Goal: Task Accomplishment & Management: Use online tool/utility

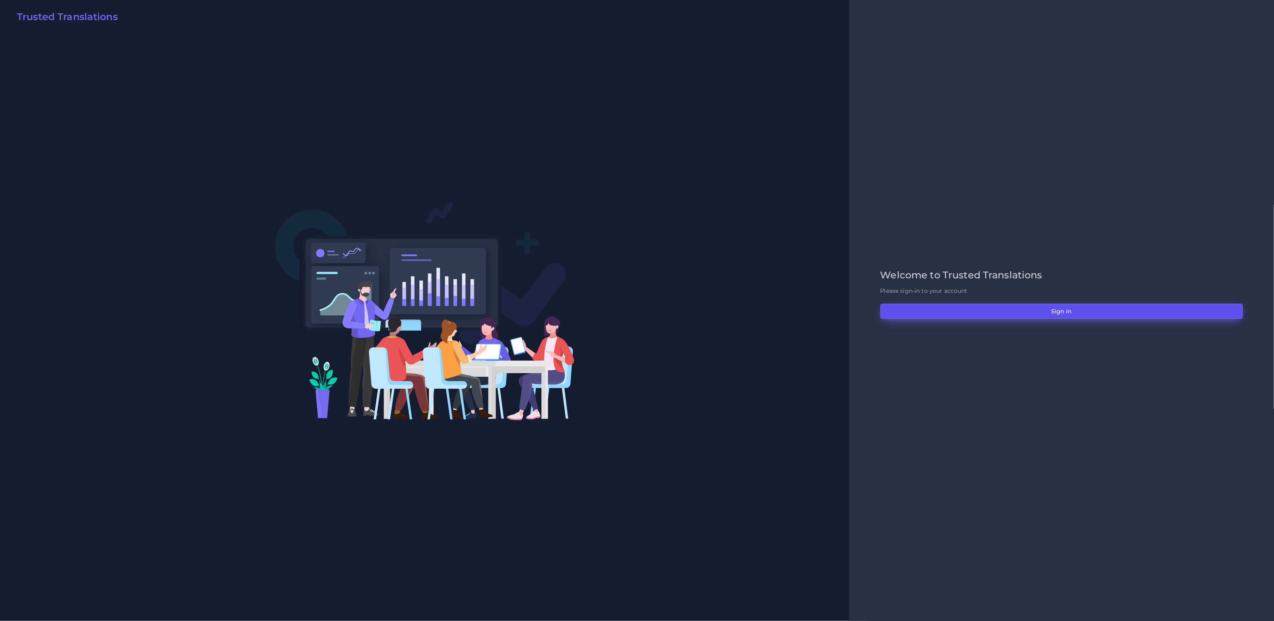
click at [1057, 309] on button "Sign in" at bounding box center [1062, 311] width 363 height 15
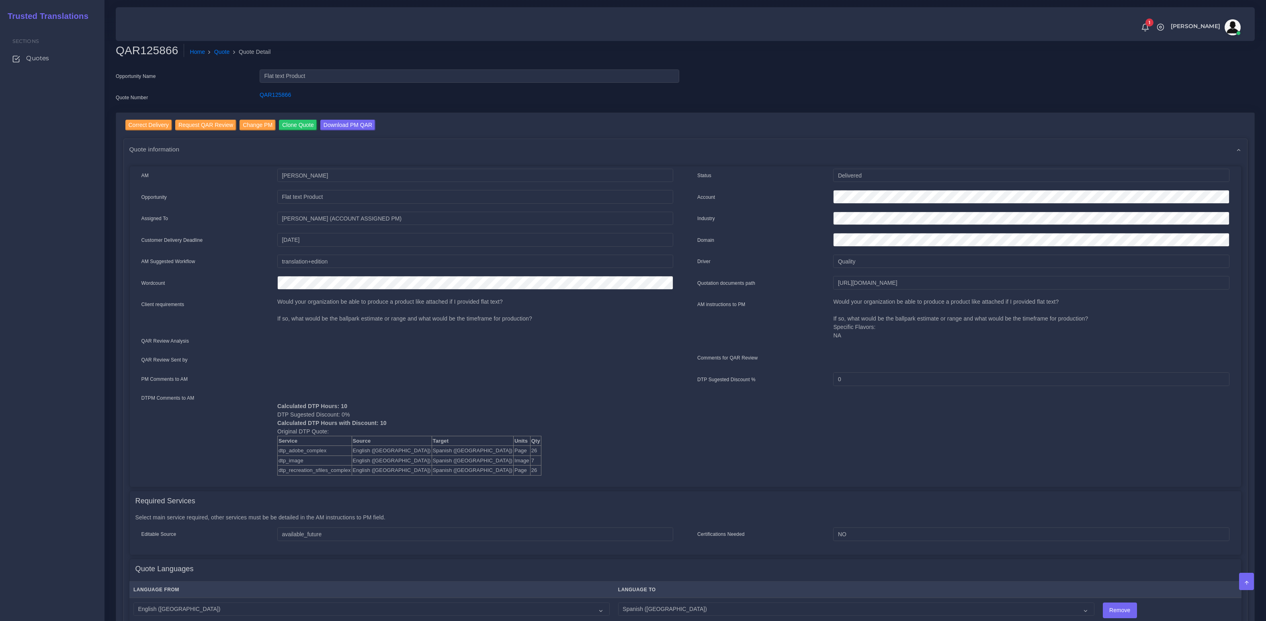
click at [212, 81] on div "Opportunity Name" at bounding box center [182, 78] width 144 height 16
click at [225, 57] on ol "Home Quote Quote Detail" at bounding box center [575, 52] width 783 height 17
click at [224, 53] on link "Quote" at bounding box center [222, 52] width 16 height 8
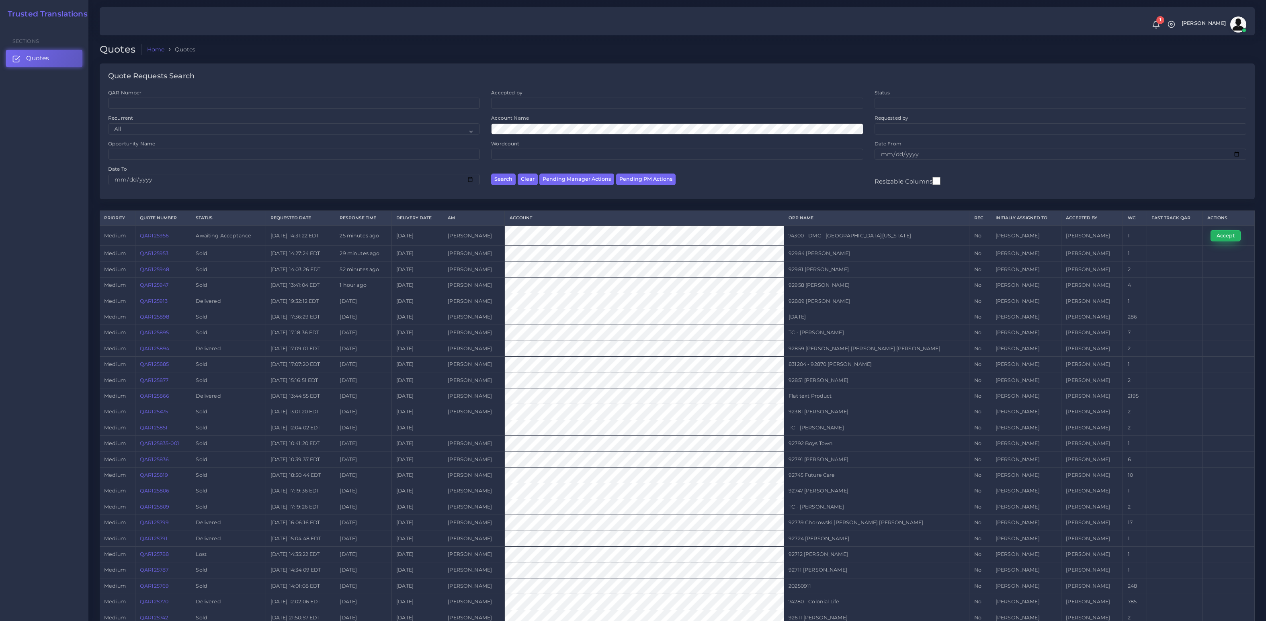
click at [1223, 232] on button "Accept" at bounding box center [1225, 235] width 30 height 11
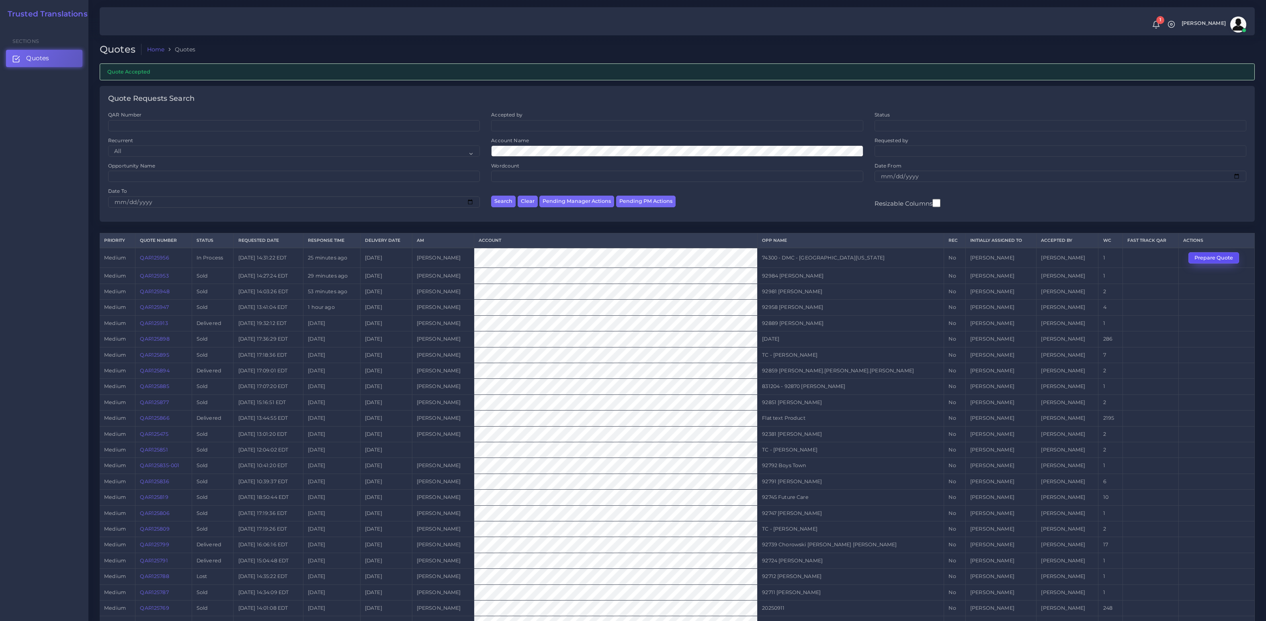
click at [1210, 256] on button "Prepare Quote" at bounding box center [1213, 257] width 51 height 11
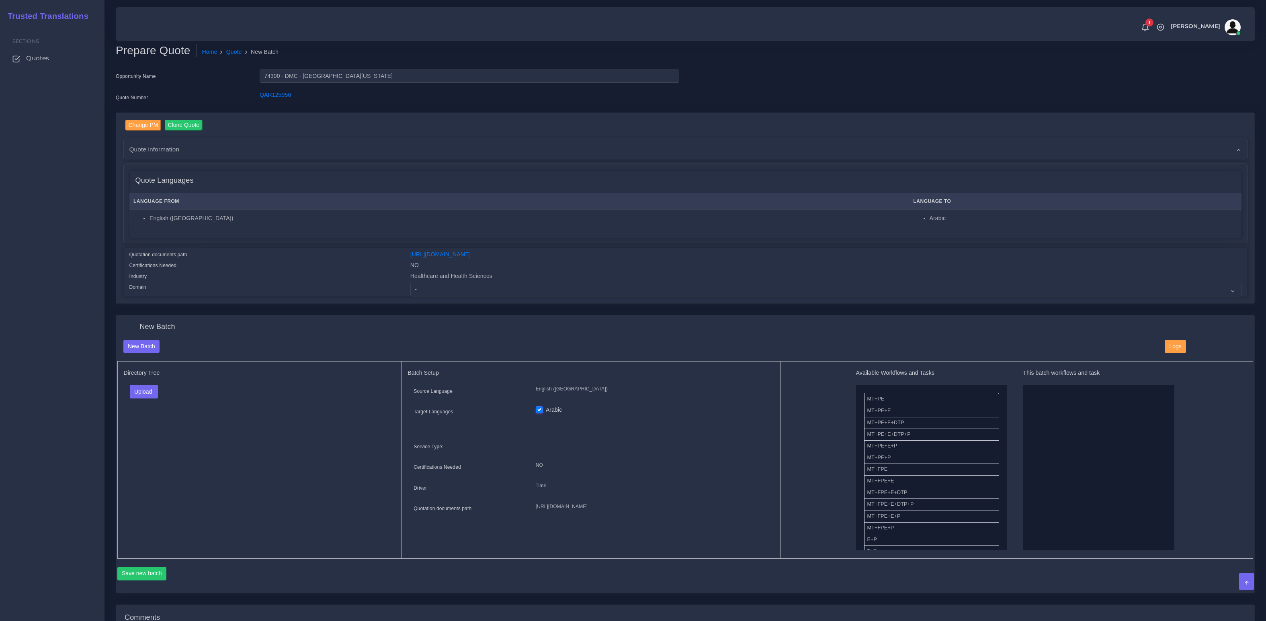
click at [524, 298] on div "Change PM Clone Quote Quote information AM [PERSON_NAME] Opportunity NO" at bounding box center [685, 208] width 1138 height 191
click at [622, 295] on select "- Advertising and Media Agriculture, Forestry and Fishing Architecture, Buildin…" at bounding box center [825, 290] width 831 height 14
select select "Healthcare and Health Sciences"
click at [410, 283] on select "- Advertising and Media Agriculture, Forestry and Fishing Architecture, Buildin…" at bounding box center [825, 290] width 831 height 14
click at [283, 388] on div "Upload Folder Files un/check all" at bounding box center [259, 394] width 271 height 19
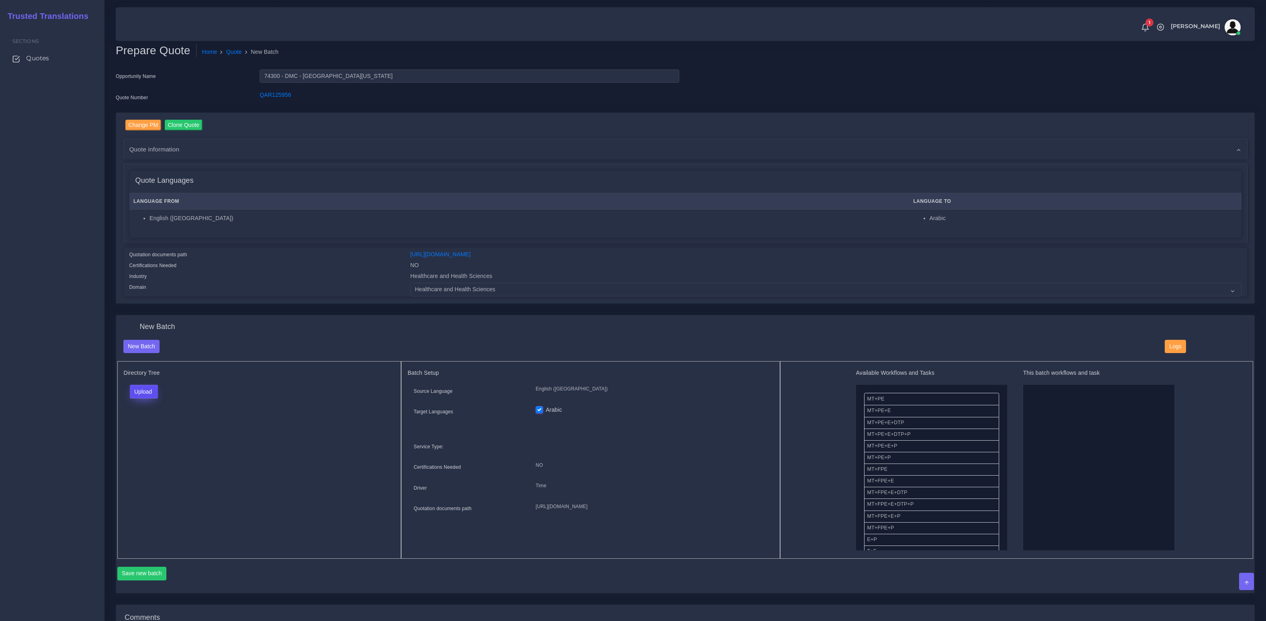
click at [149, 394] on button "Upload" at bounding box center [144, 392] width 29 height 14
click at [142, 424] on label "Files" at bounding box center [157, 422] width 55 height 10
drag, startPoint x: 889, startPoint y: 446, endPoint x: 910, endPoint y: 483, distance: 42.1
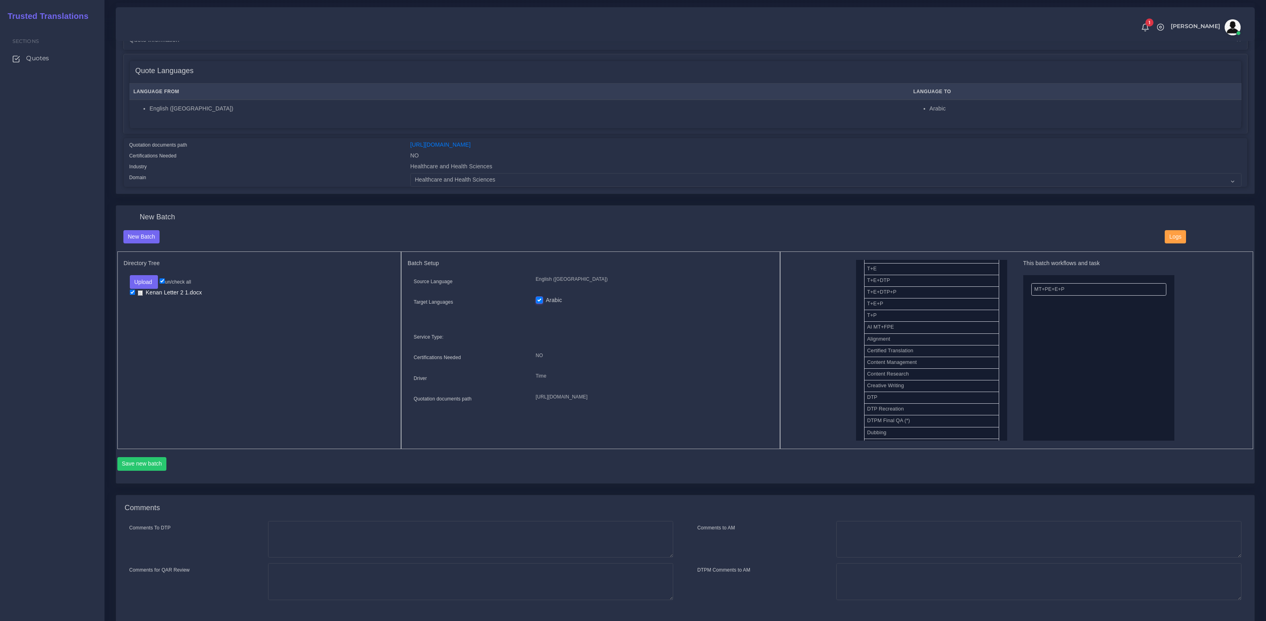
scroll to position [256, 0]
drag, startPoint x: 884, startPoint y: 301, endPoint x: 1003, endPoint y: 338, distance: 125.3
click at [138, 468] on button "Save new batch" at bounding box center [141, 464] width 49 height 14
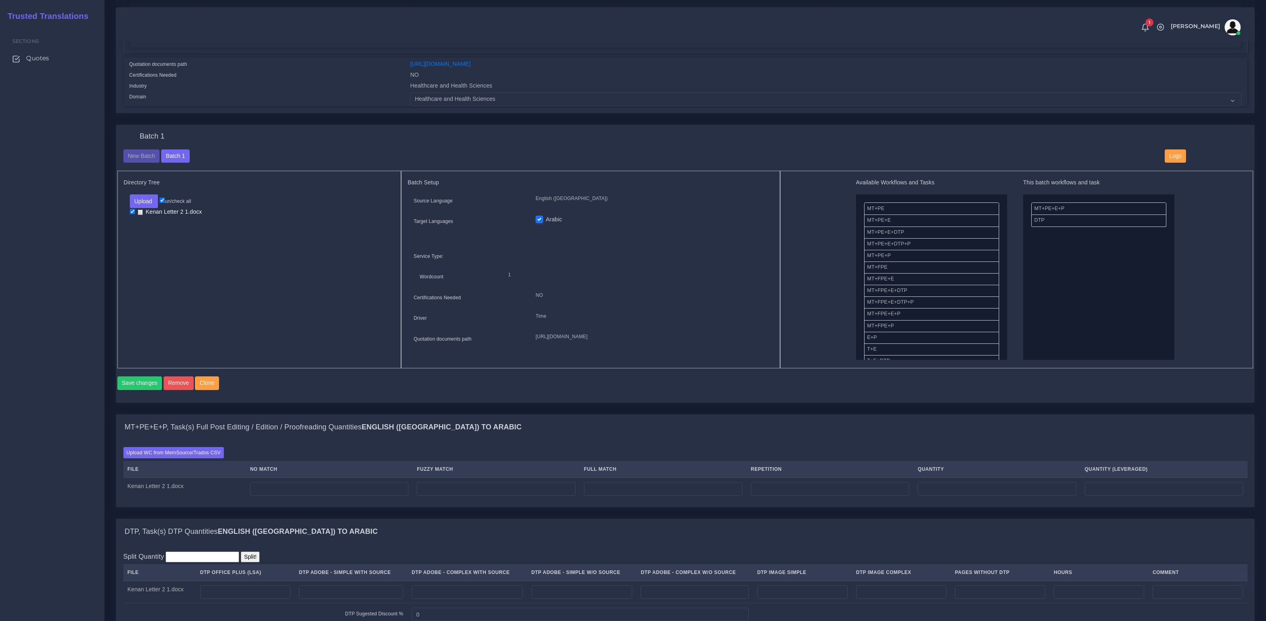
scroll to position [338, 0]
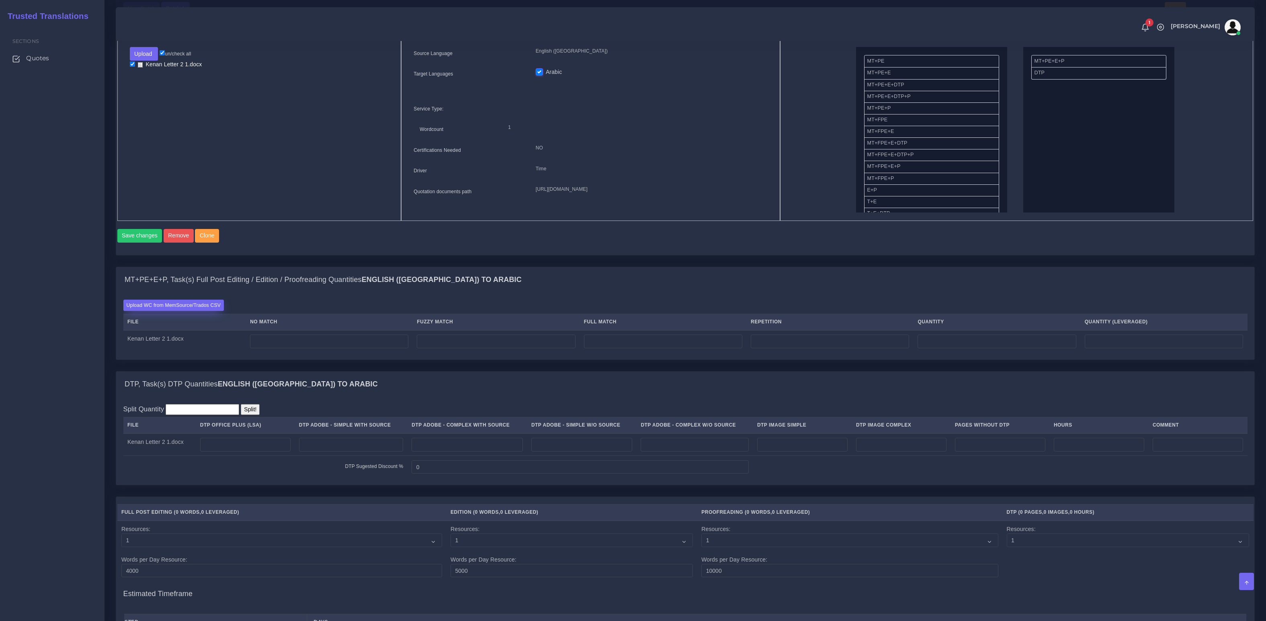
click at [153, 311] on label "Upload WC from MemSource/Trados CSV" at bounding box center [173, 305] width 101 height 11
click at [0, 0] on input "Upload WC from MemSource/Trados CSV" at bounding box center [0, 0] width 0 height 0
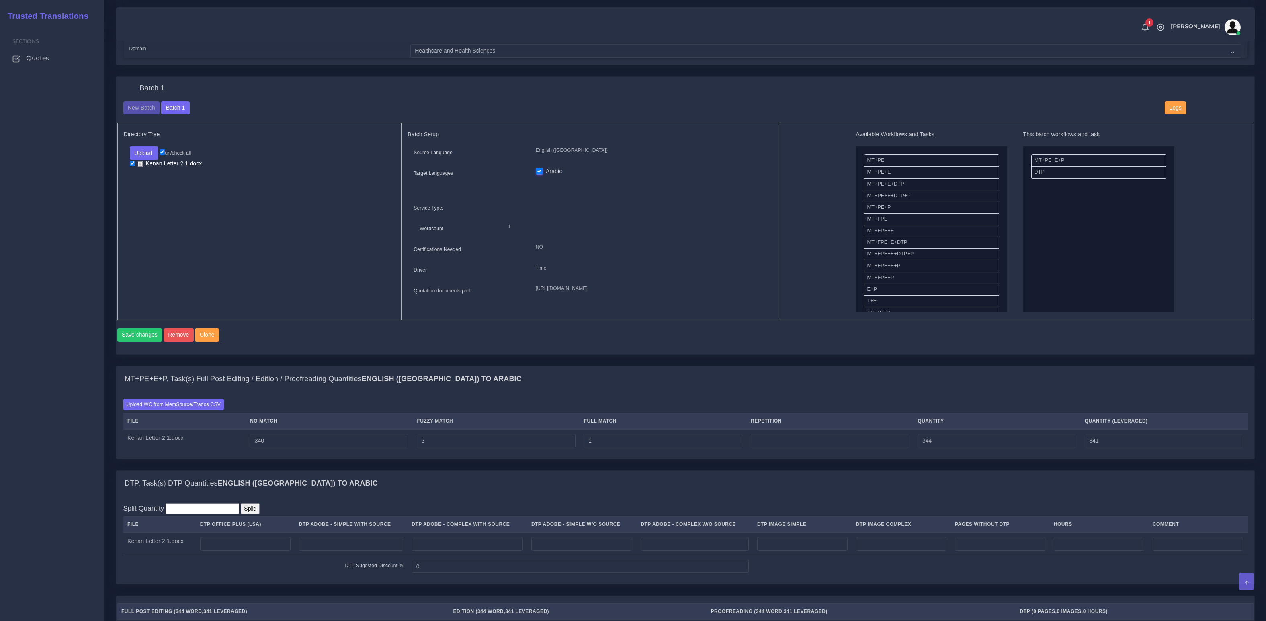
scroll to position [411, 0]
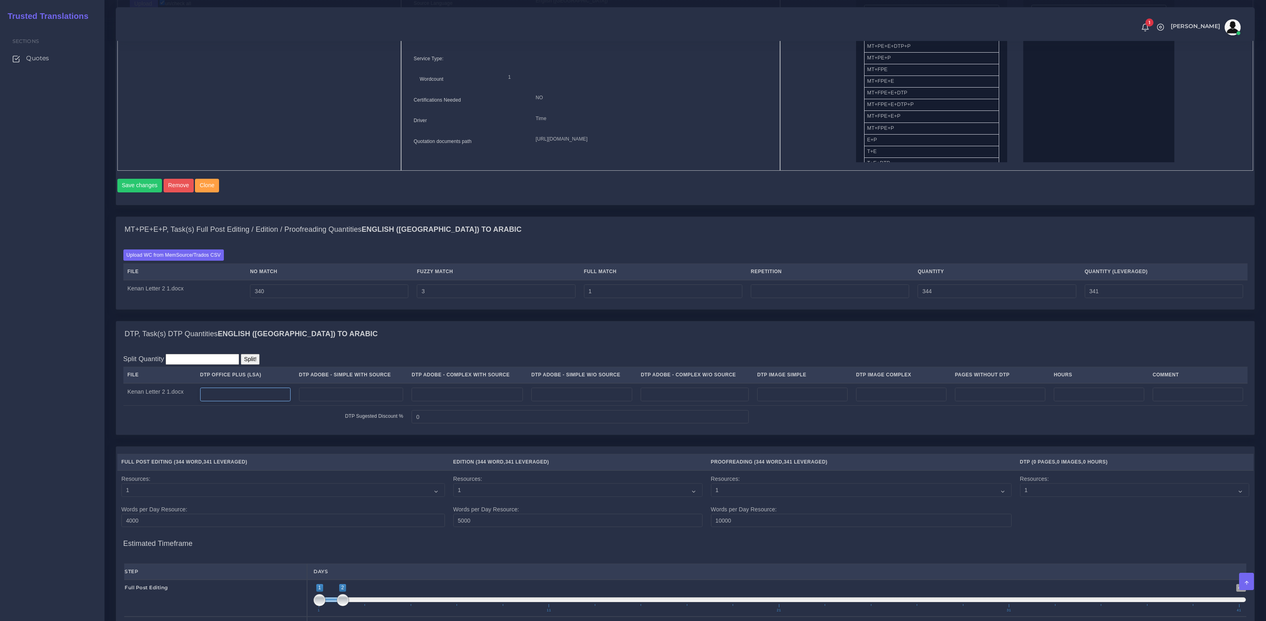
click at [252, 401] on input "number" at bounding box center [245, 395] width 90 height 14
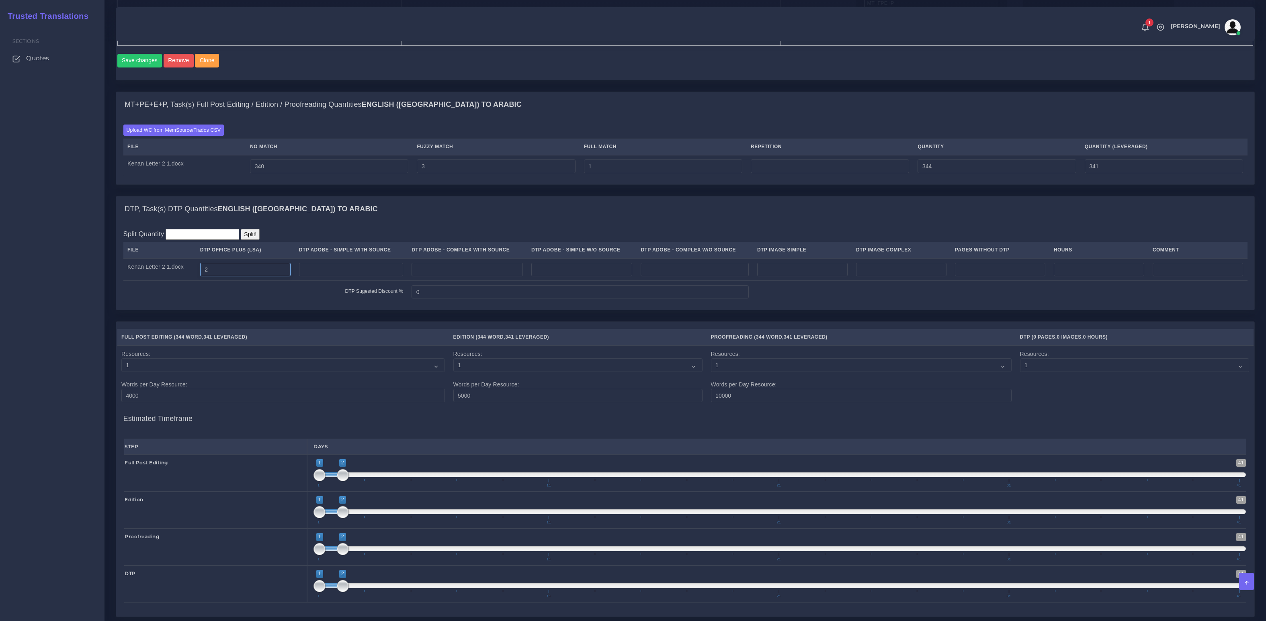
scroll to position [548, 0]
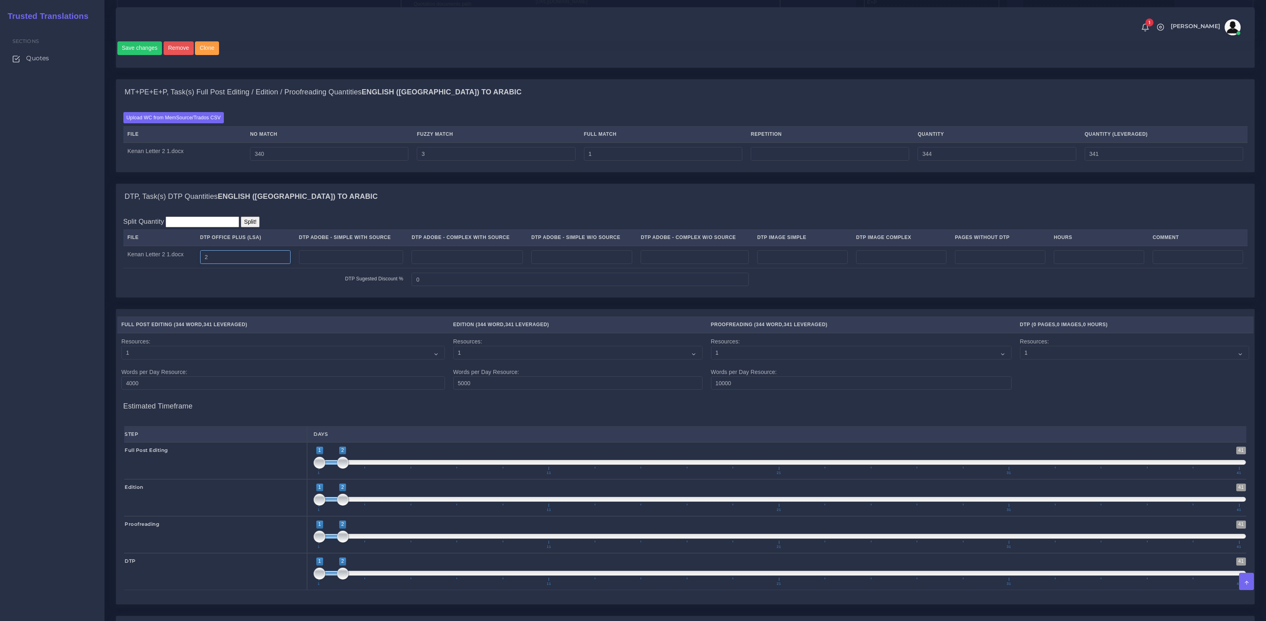
type input "2"
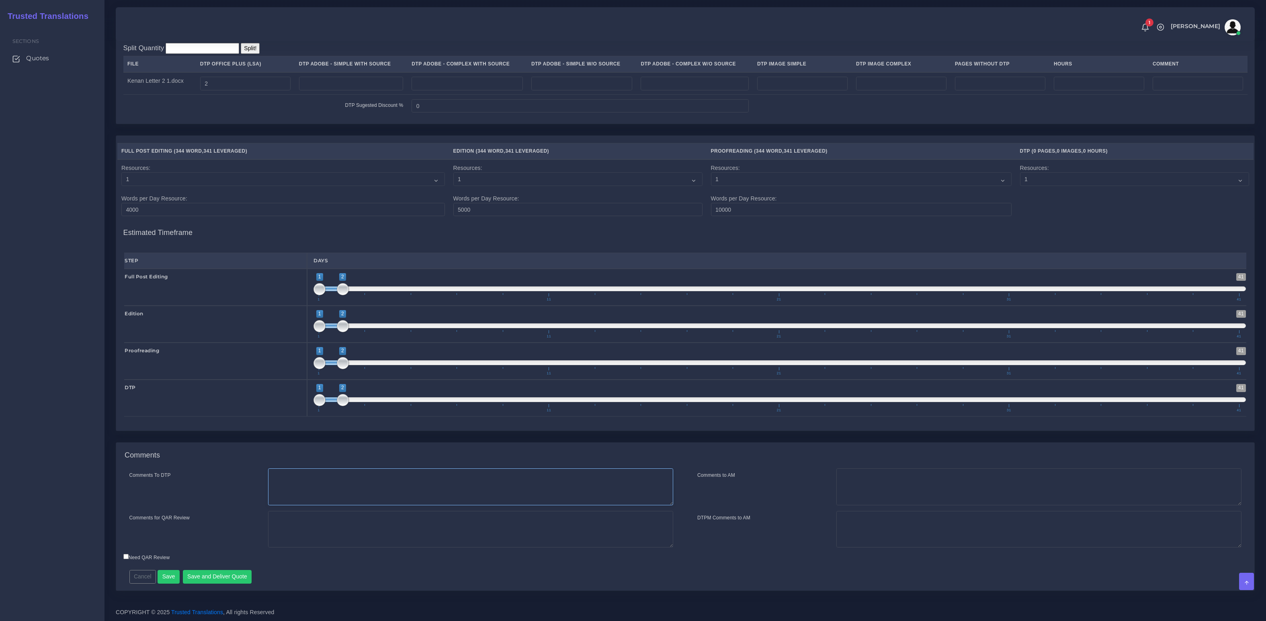
click at [338, 497] on textarea "Comments To DTP" at bounding box center [470, 486] width 405 height 37
paste textarea "Please be careful with bi-di issues"
type textarea "Please be careful with bi-di issues"
click at [234, 573] on button "Save and Deliver Quote" at bounding box center [217, 577] width 69 height 14
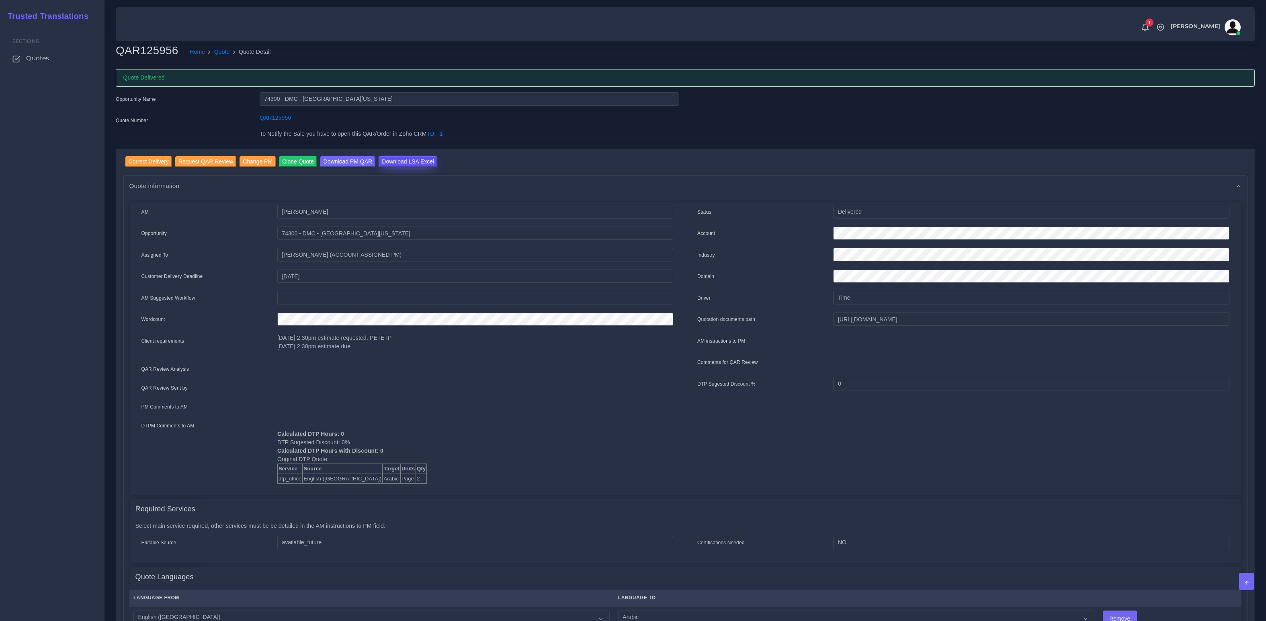
click at [428, 165] on input "Download LSA Excel" at bounding box center [407, 161] width 59 height 11
click at [222, 53] on link "Quote" at bounding box center [222, 52] width 16 height 8
